Goal: Task Accomplishment & Management: Use online tool/utility

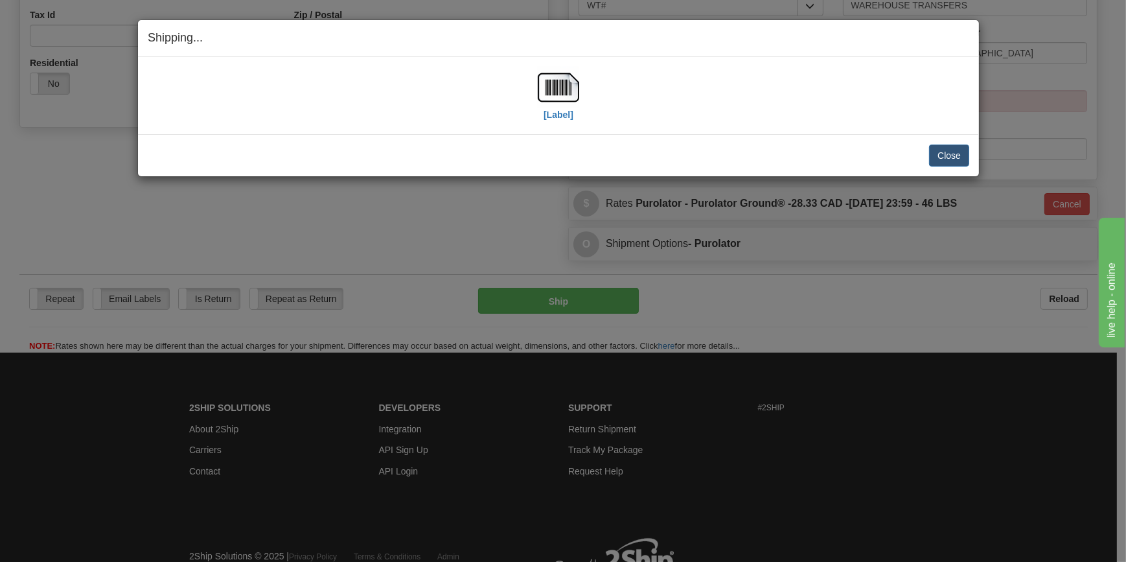
scroll to position [408, 0]
click at [946, 152] on button "Close" at bounding box center [949, 155] width 40 height 22
click at [946, 157] on button "Close" at bounding box center [949, 155] width 40 height 22
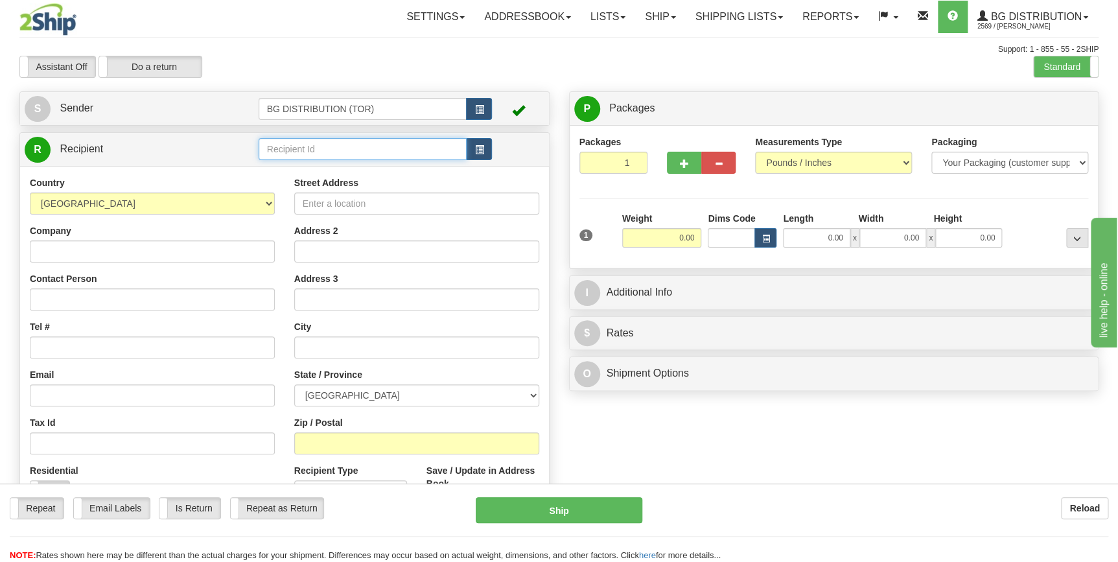
click at [376, 150] on input "text" at bounding box center [362, 149] width 209 height 22
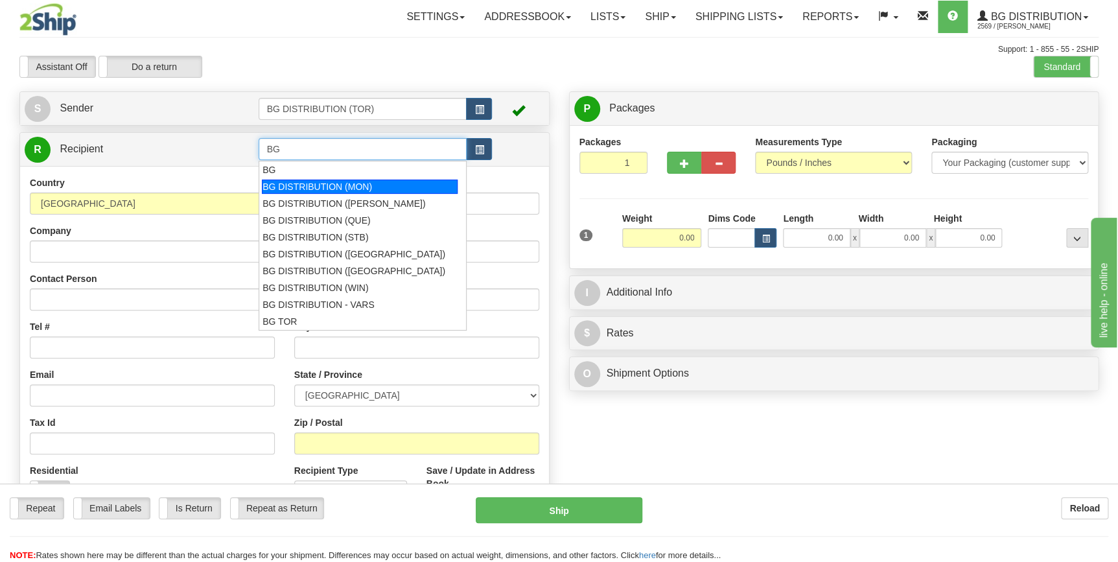
click at [356, 189] on div "BG DISTRIBUTION (MON)" at bounding box center [360, 186] width 196 height 14
type input "BG DISTRIBUTION (MON)"
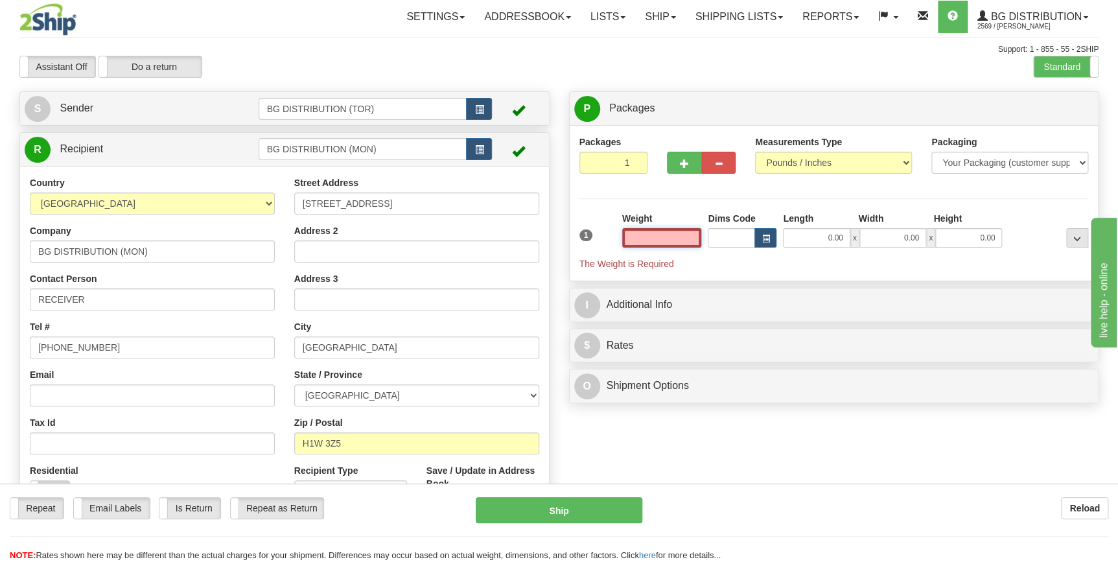
click at [690, 242] on input "text" at bounding box center [662, 237] width 80 height 19
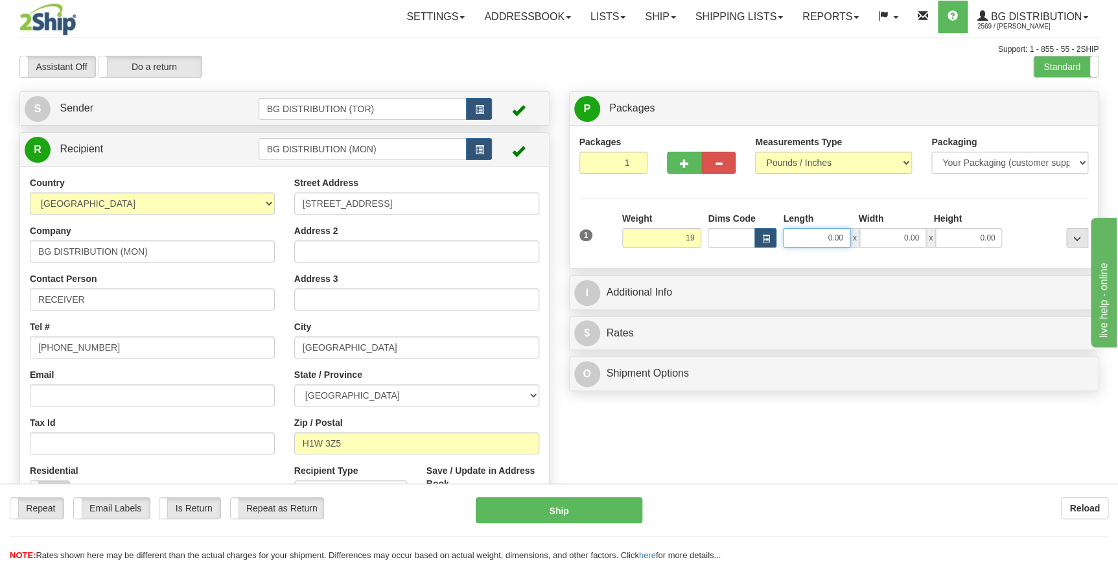
click at [814, 242] on input "0.00" at bounding box center [816, 237] width 67 height 19
type input "19.00"
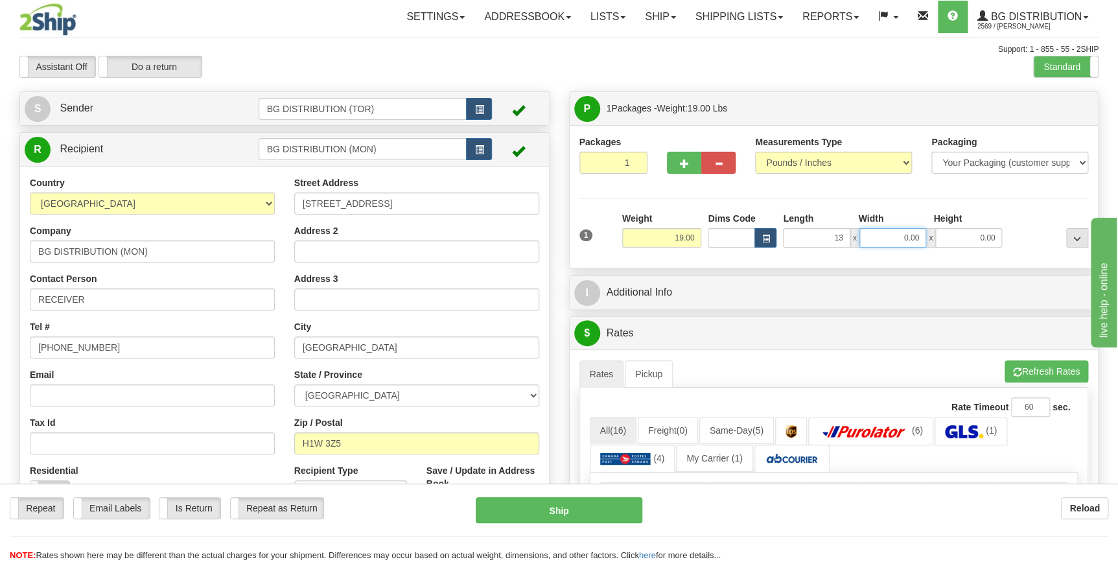
type input "13.00"
click at [894, 238] on input "0.00" at bounding box center [892, 237] width 67 height 19
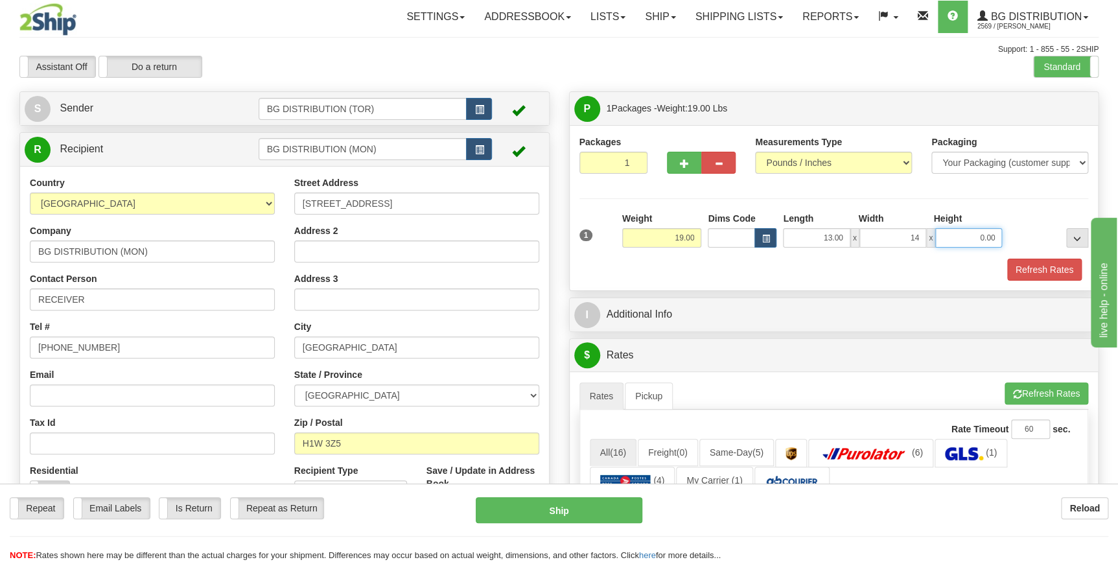
type input "14.00"
click at [960, 237] on input "0.00" at bounding box center [968, 237] width 67 height 19
type input "16.00"
click at [671, 260] on div "Refresh Rates" at bounding box center [834, 269] width 516 height 22
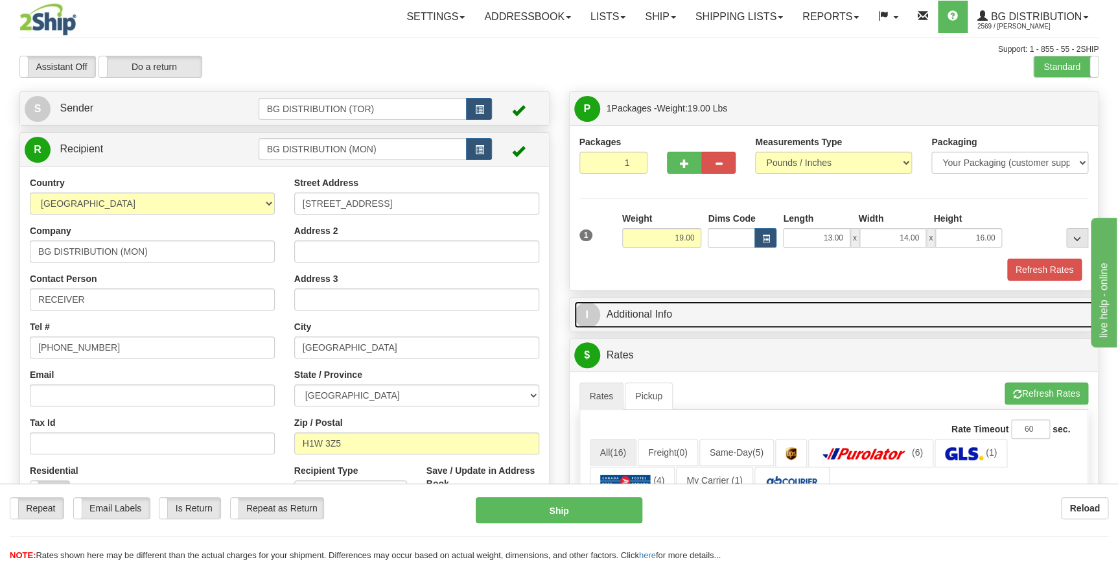
click at [634, 314] on link "I Additional Info" at bounding box center [834, 314] width 520 height 27
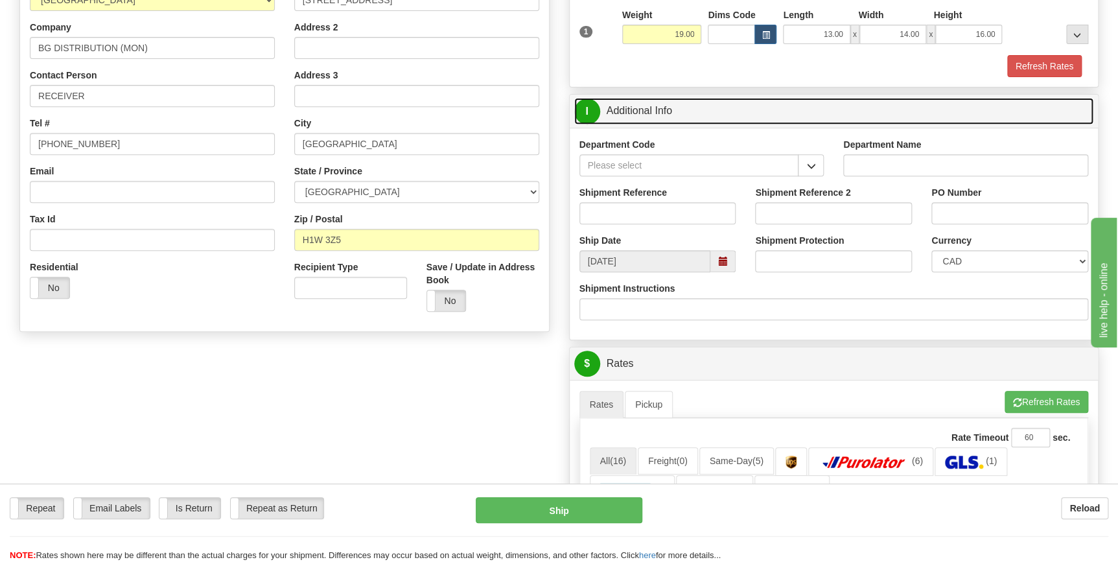
scroll to position [294, 0]
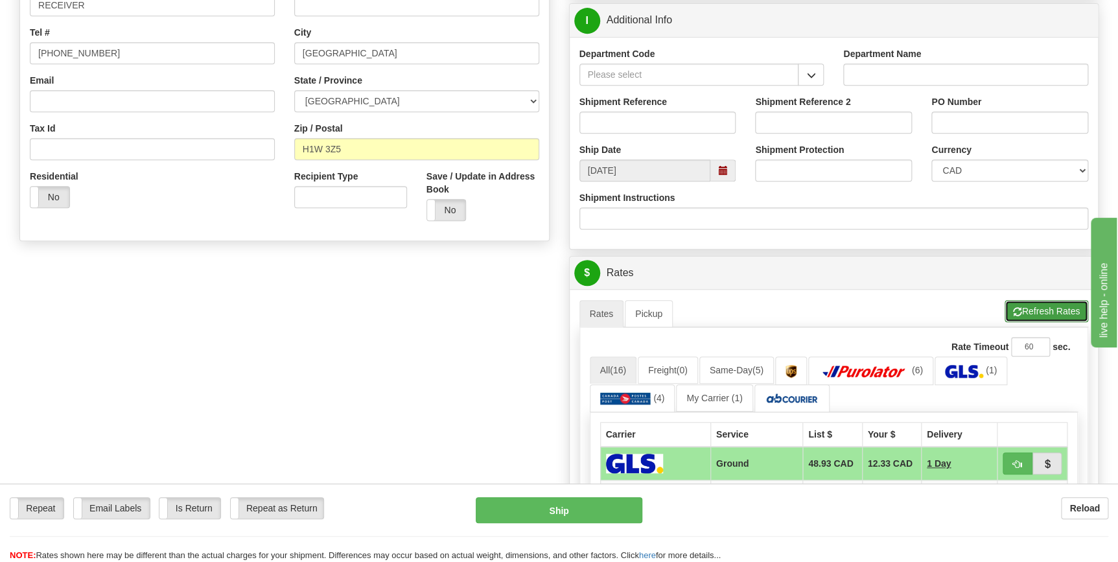
click at [1031, 316] on button "Refresh Rates" at bounding box center [1046, 311] width 84 height 22
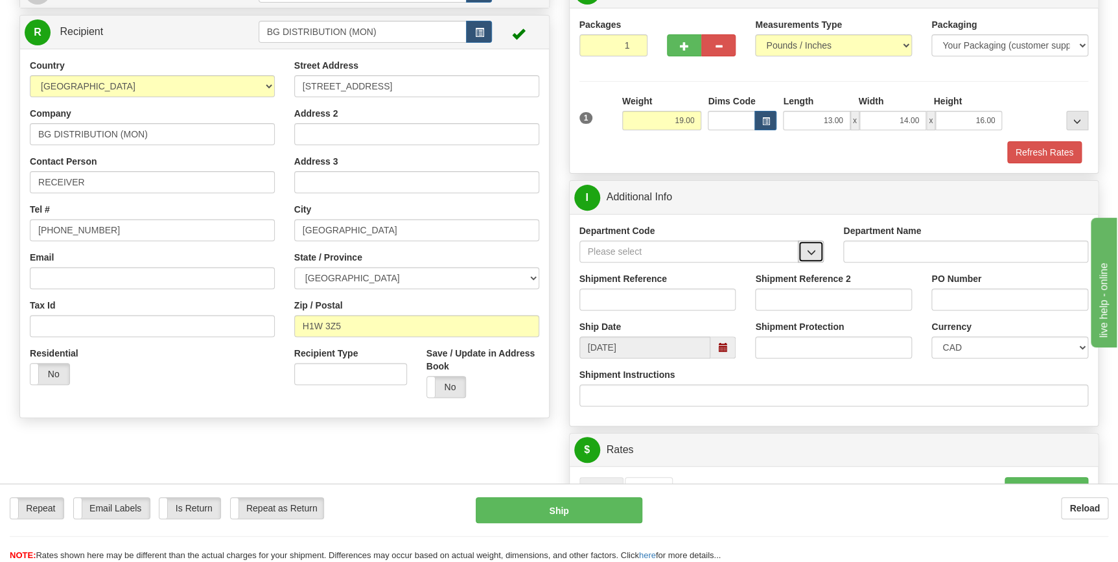
click at [803, 254] on button "button" at bounding box center [811, 251] width 26 height 22
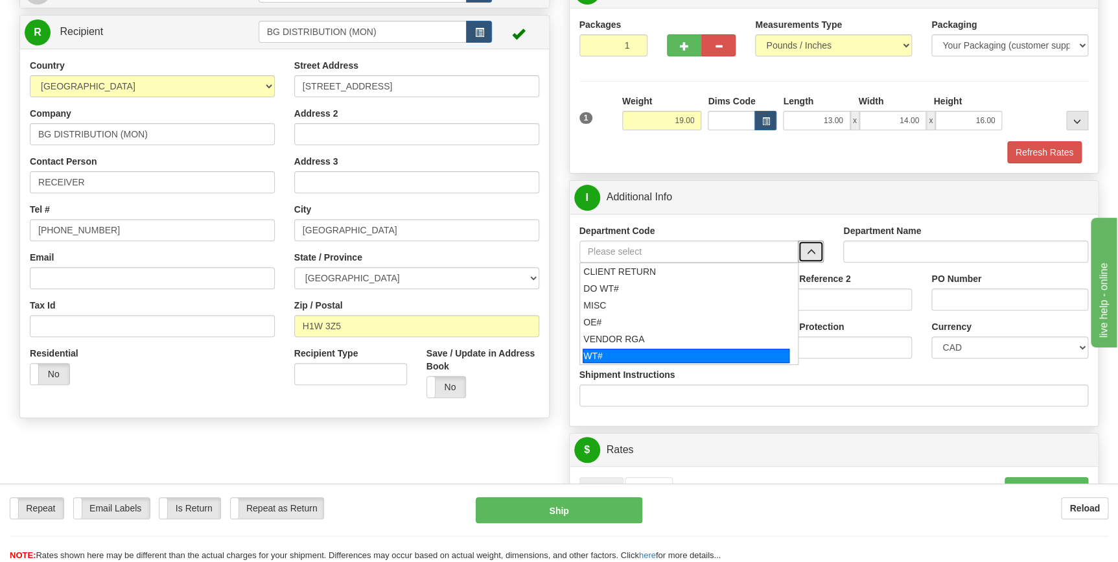
click at [606, 356] on div "WT#" at bounding box center [685, 356] width 207 height 14
type input "WT#"
type input "WAREHOUSE TRANSFERS"
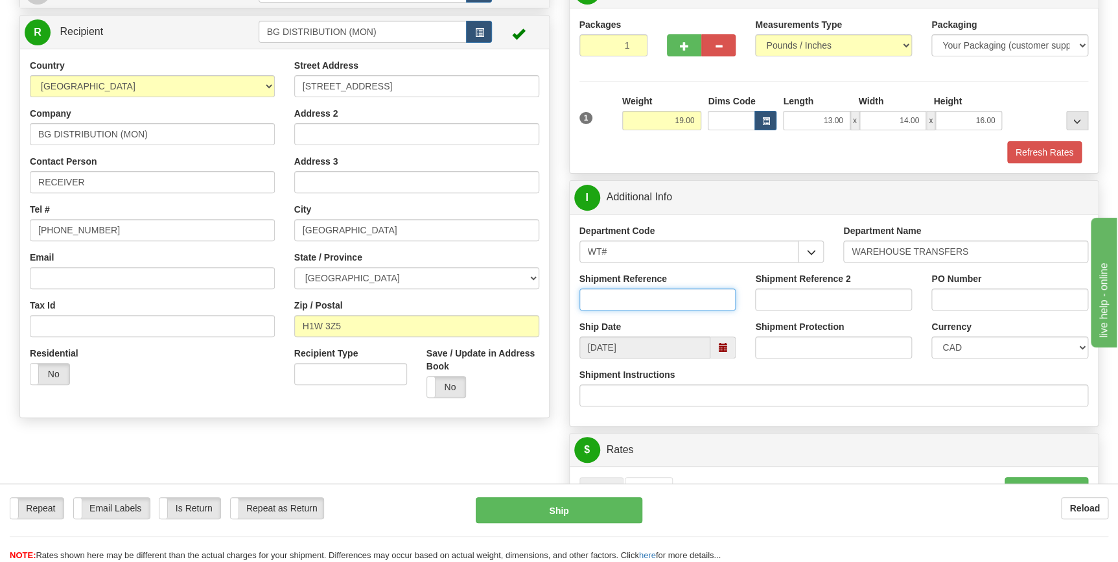
click at [701, 308] on input "Shipment Reference" at bounding box center [657, 299] width 157 height 22
type input "166835-00"
click at [939, 303] on input "PO Number" at bounding box center [1009, 299] width 157 height 22
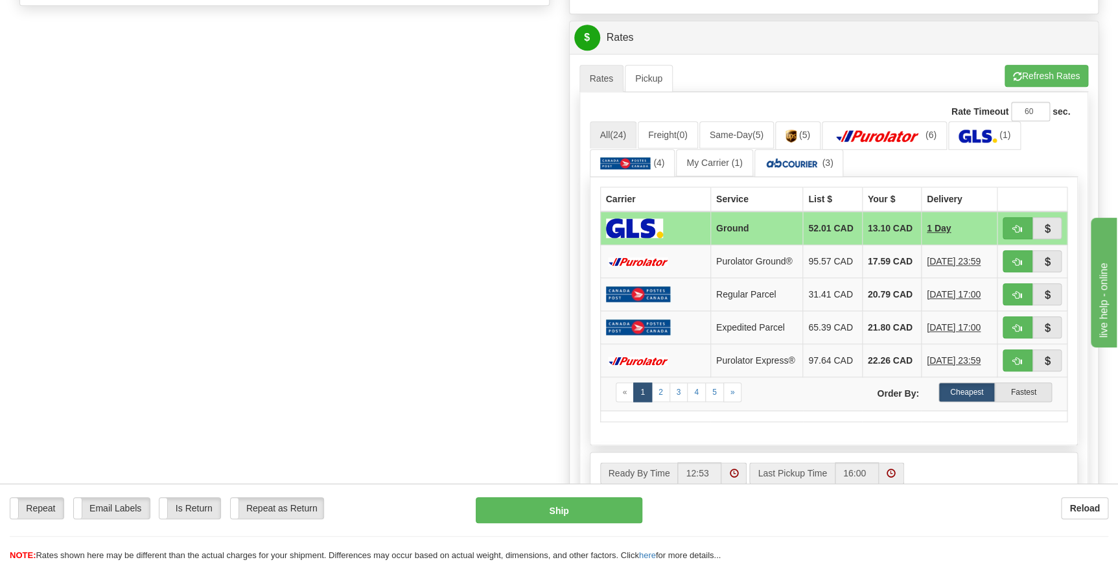
scroll to position [530, 0]
type input "MONTREAL"
click at [1013, 260] on span "button" at bounding box center [1017, 261] width 9 height 8
type input "260"
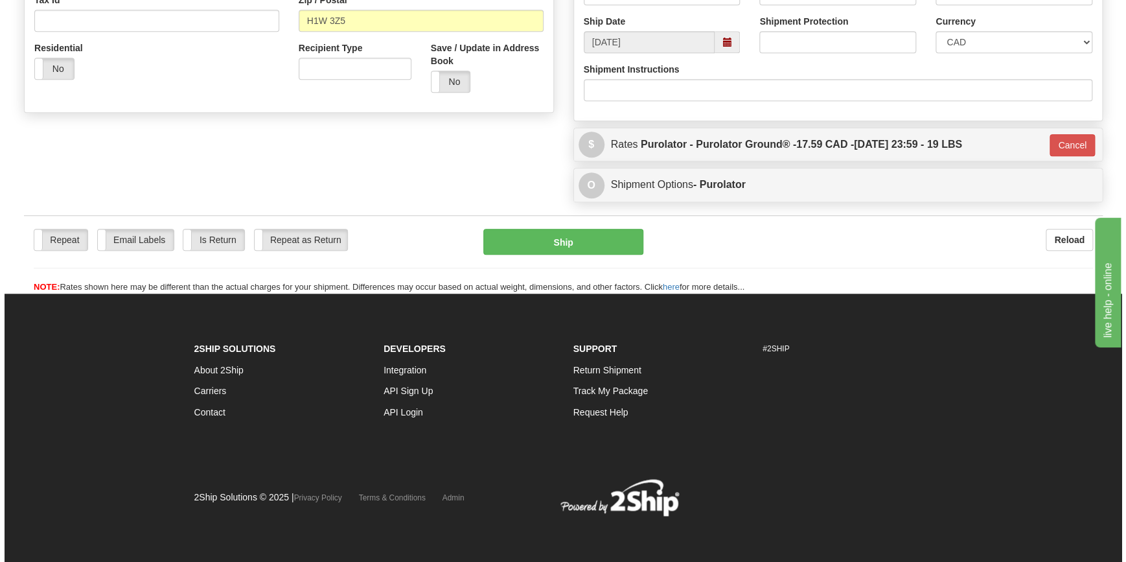
scroll to position [422, 0]
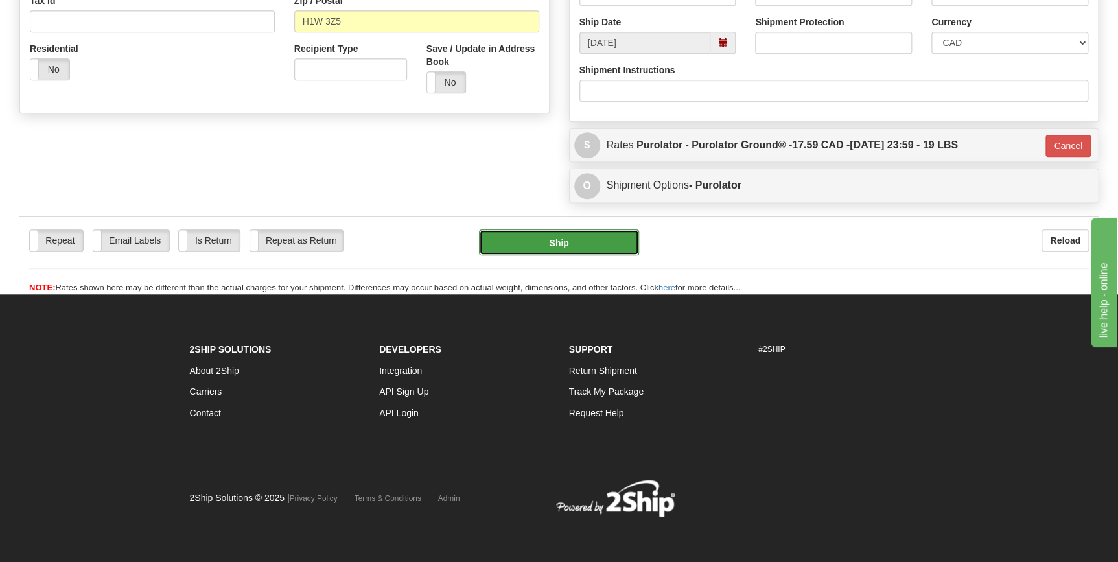
click at [536, 239] on button "Ship" at bounding box center [559, 242] width 160 height 26
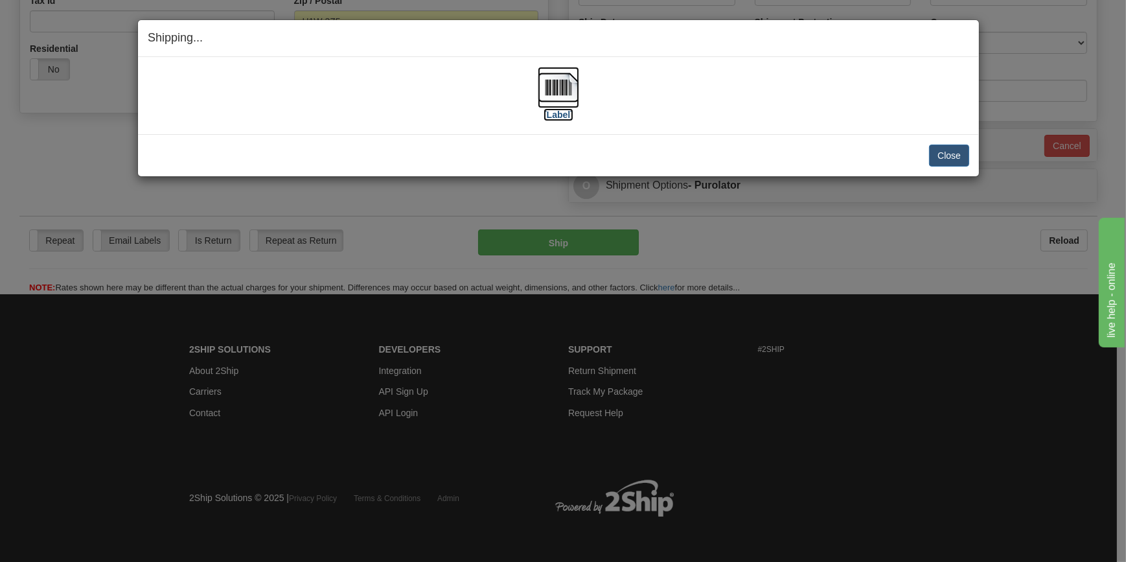
click at [567, 94] on img at bounding box center [558, 87] width 41 height 41
